Goal: Book appointment/travel/reservation

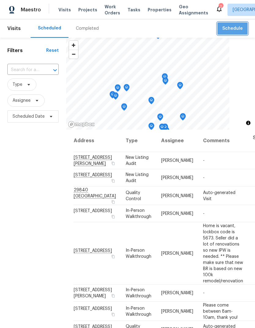
click at [235, 25] on span "Schedule" at bounding box center [233, 29] width 21 height 8
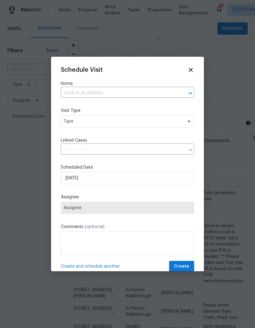
click at [80, 91] on input "text" at bounding box center [119, 92] width 116 height 9
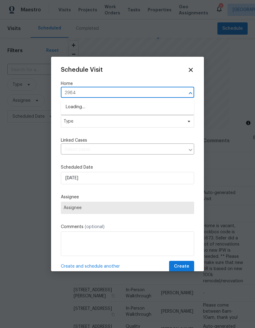
type input "29840"
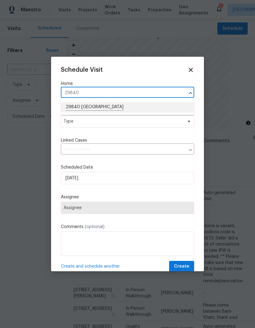
click at [79, 105] on li "29840 [GEOGRAPHIC_DATA]" at bounding box center [127, 107] width 133 height 10
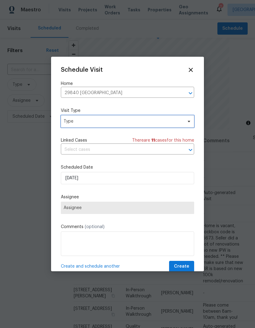
click at [77, 121] on span "Type" at bounding box center [123, 121] width 119 height 6
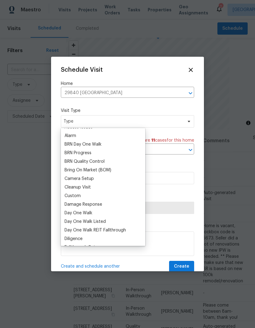
scroll to position [49, 0]
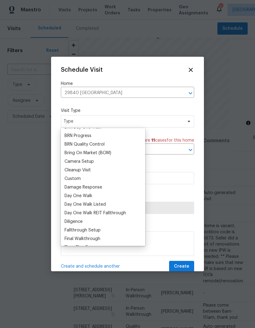
click at [69, 178] on div "Custom" at bounding box center [73, 178] width 16 height 6
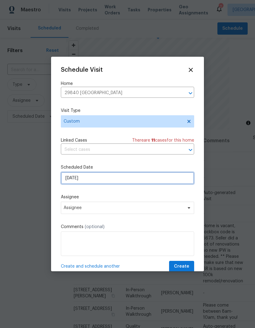
click at [91, 178] on input "[DATE]" at bounding box center [127, 178] width 133 height 12
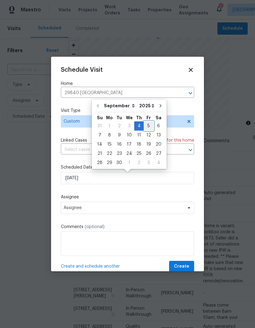
click at [145, 126] on div "5" at bounding box center [149, 126] width 10 height 9
type input "[DATE]"
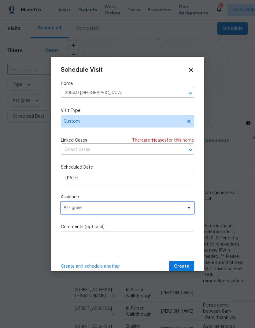
click at [73, 207] on span "Assignee" at bounding box center [124, 207] width 120 height 5
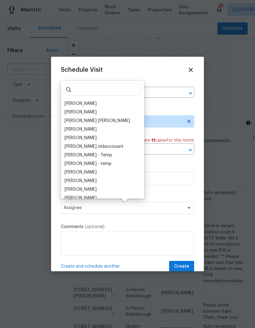
click at [70, 103] on div "[PERSON_NAME]" at bounding box center [81, 103] width 32 height 6
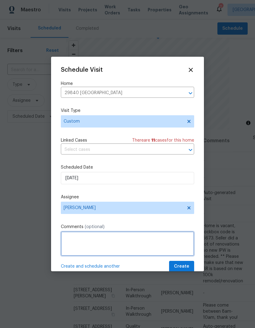
click at [74, 237] on textarea at bounding box center [127, 243] width 133 height 24
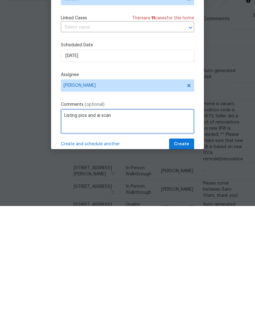
type textarea "Listing pics and ai scan"
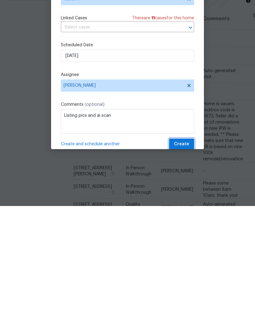
click at [186, 262] on span "Create" at bounding box center [181, 266] width 15 height 8
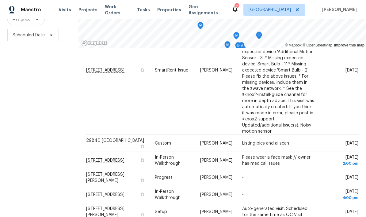
scroll to position [24, 0]
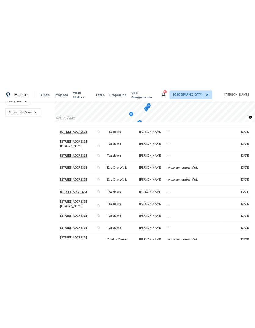
scroll to position [59, 0]
